Goal: Task Accomplishment & Management: Understand process/instructions

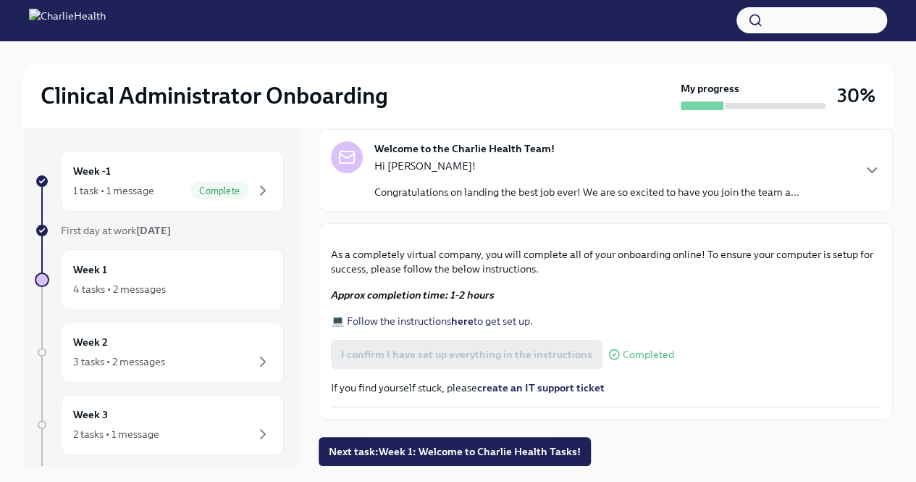
scroll to position [442, 0]
click at [556, 445] on span "Next task : Week 1: Welcome to Charlie Health Tasks!" at bounding box center [455, 451] width 252 height 14
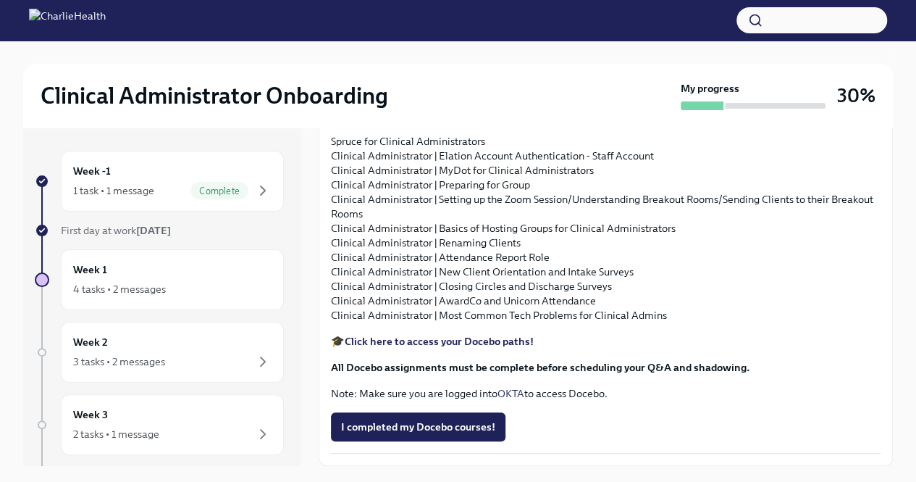
scroll to position [1582, 0]
drag, startPoint x: 663, startPoint y: 272, endPoint x: 318, endPoint y: 272, distance: 345.4
click at [318, 272] on div "Week -1 1 task • 1 message Complete First day at work [DATE] Week 1 4 tasks • 2…" at bounding box center [458, 296] width 870 height 338
copy p "Clinical Administrator | Elation Account Authentication - Staff Account"
click at [525, 286] on p "Spruce for Clinical Administrators Clinical Administrator | Elation Account Aut…" at bounding box center [606, 228] width 550 height 188
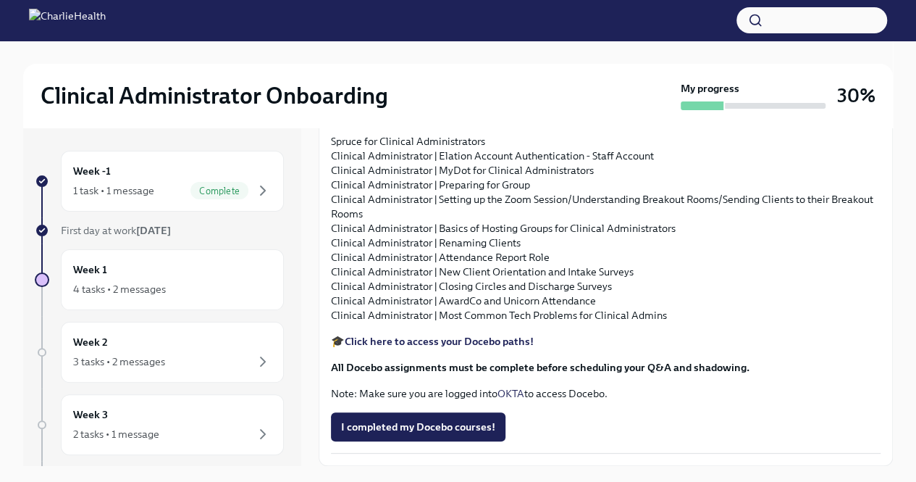
click at [531, 290] on p "Spruce for Clinical Administrators Clinical Administrator | Elation Account Aut…" at bounding box center [606, 228] width 550 height 188
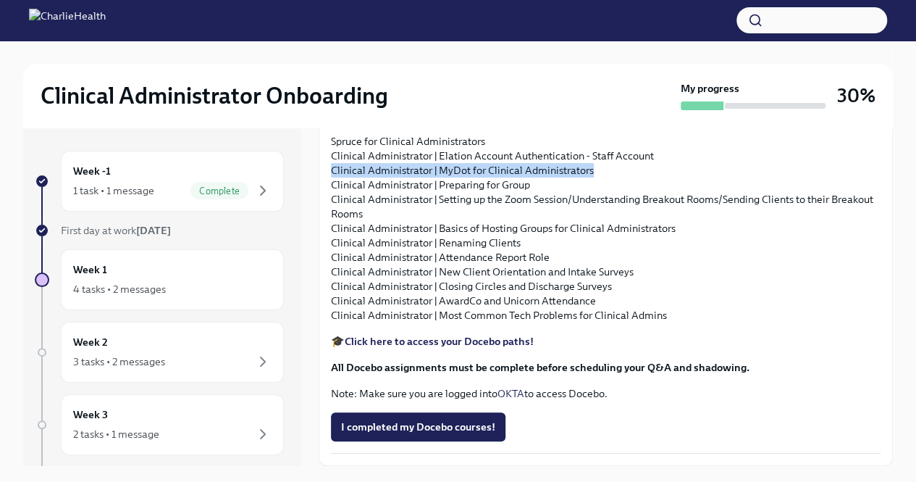
drag, startPoint x: 605, startPoint y: 286, endPoint x: 328, endPoint y: 290, distance: 277.4
copy p "Clinical Administrator | MyDot for Clinical Administrators"
